Goal: Navigation & Orientation: Find specific page/section

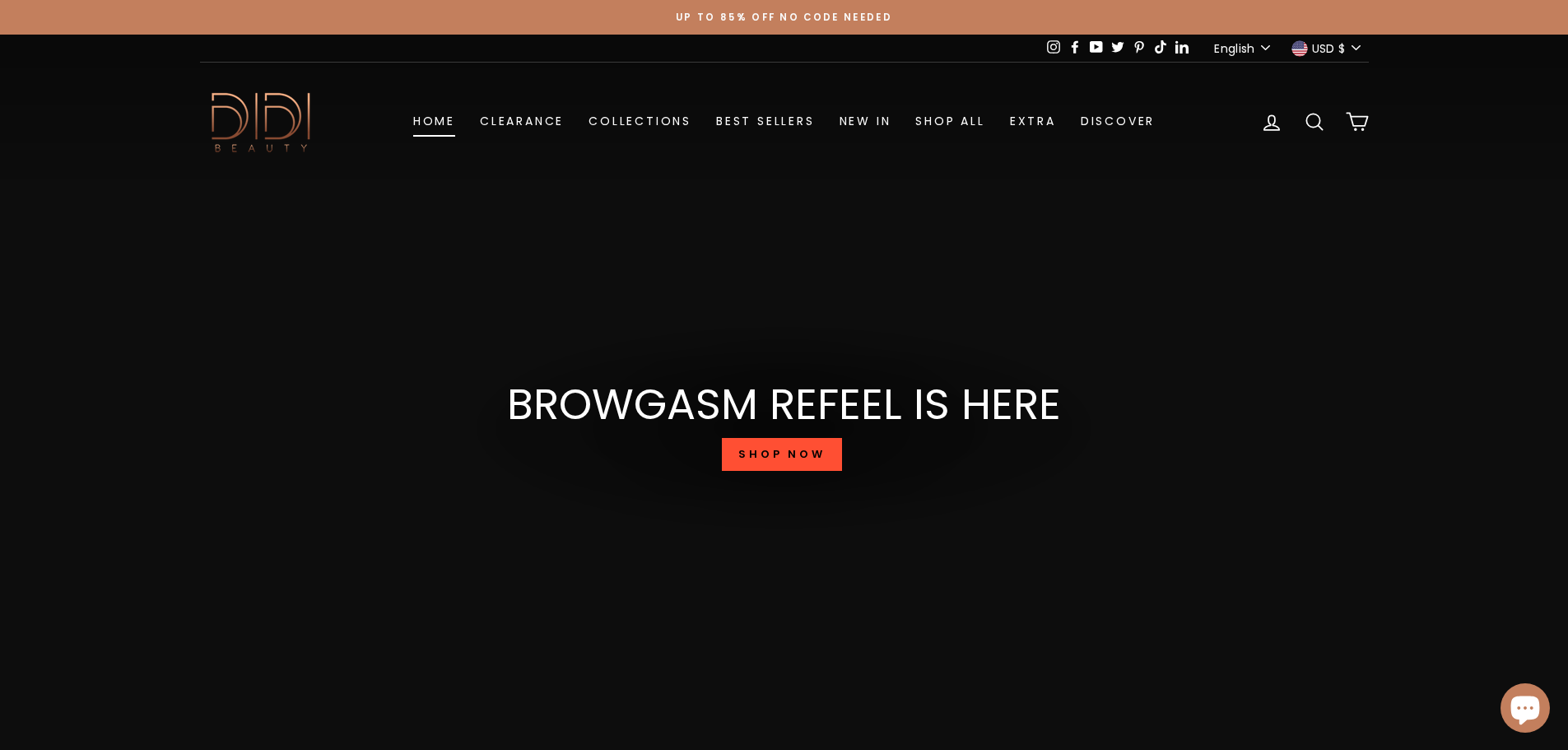
click at [450, 124] on link "Home" at bounding box center [434, 121] width 67 height 30
click at [724, 118] on link "Best Sellers" at bounding box center [766, 121] width 124 height 30
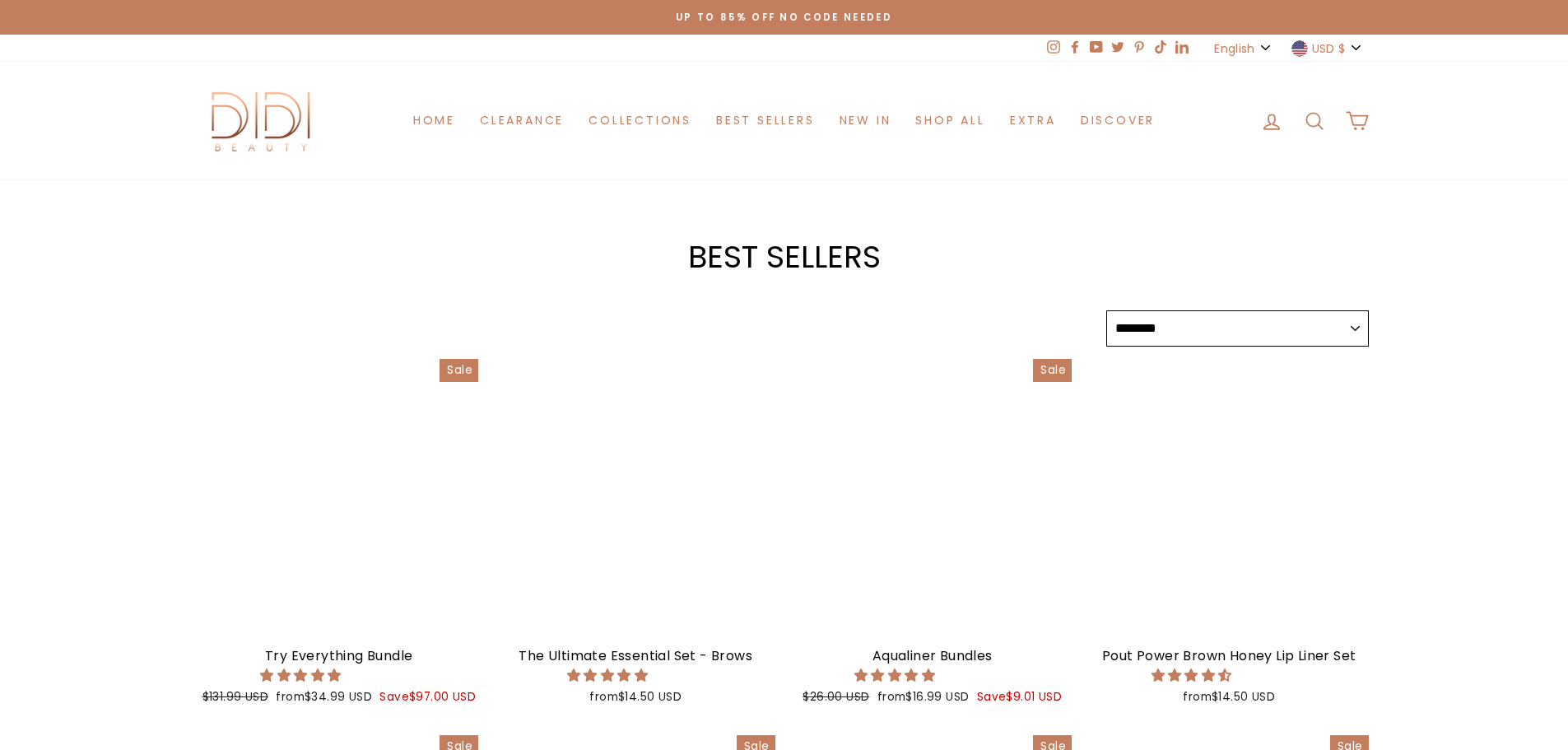
select select "******"
